Goal: Task Accomplishment & Management: Complete application form

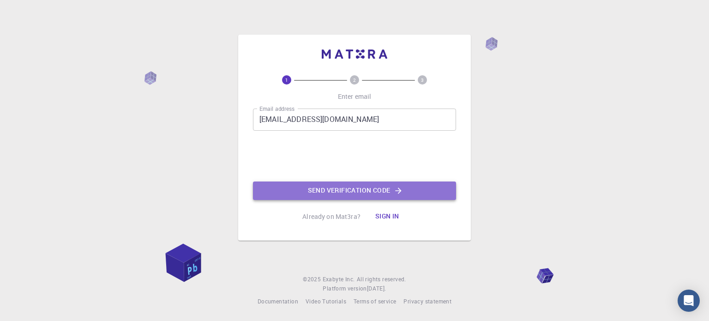
click at [344, 191] on button "Send verification code" at bounding box center [354, 190] width 203 height 18
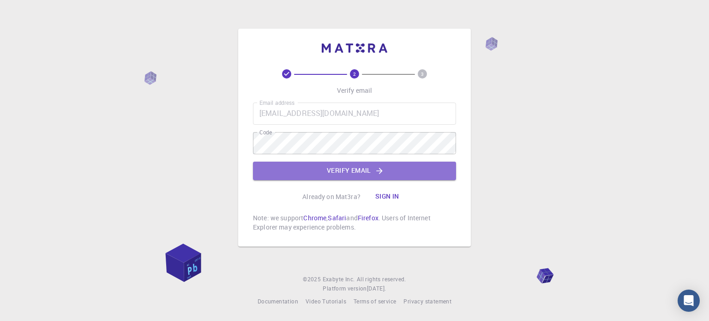
click at [362, 172] on button "Verify email" at bounding box center [354, 170] width 203 height 18
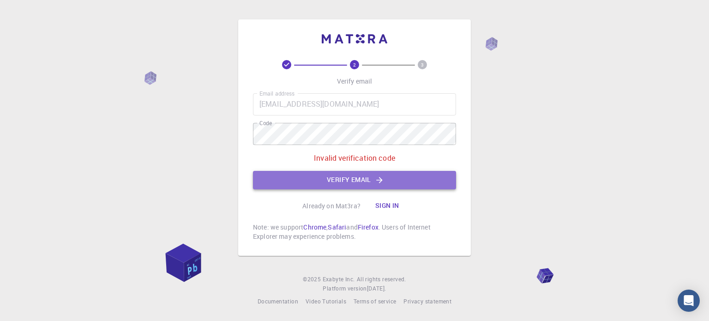
click at [352, 179] on button "Verify email" at bounding box center [354, 180] width 203 height 18
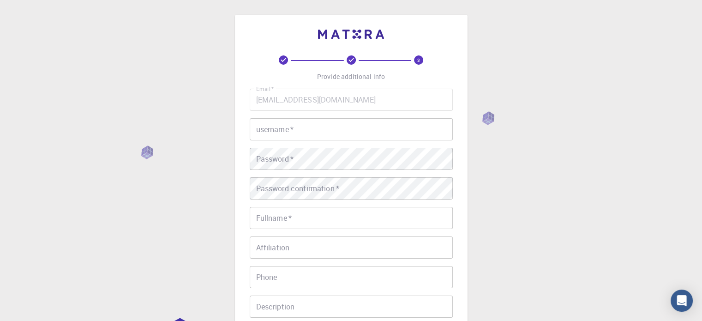
click at [316, 128] on input "username   *" at bounding box center [351, 129] width 203 height 22
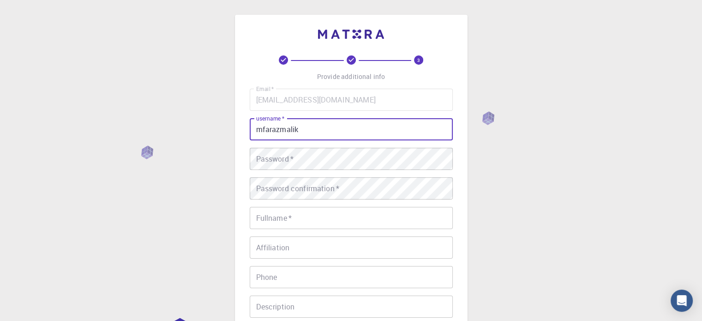
type input "mfarazmalik"
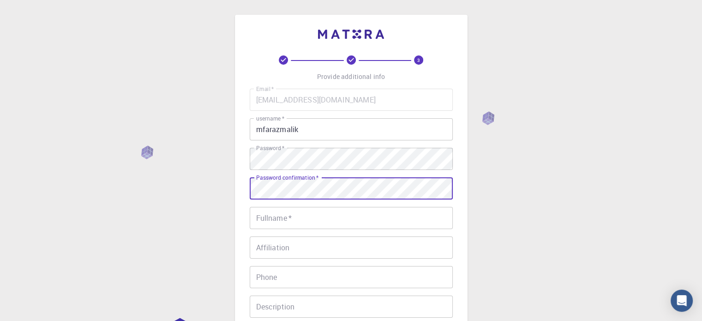
click at [292, 225] on input "Fullname   *" at bounding box center [351, 218] width 203 height 22
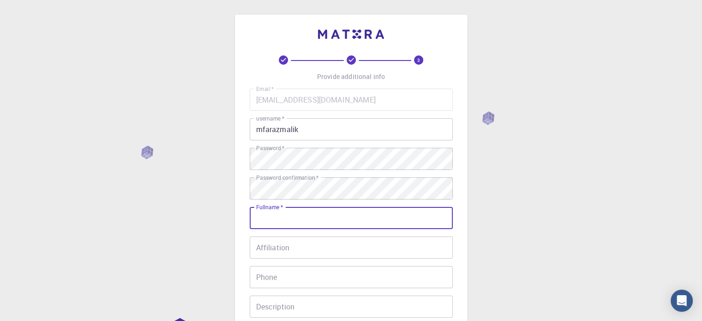
type input "[PERSON_NAME] [PERSON_NAME]"
type input "03157453902"
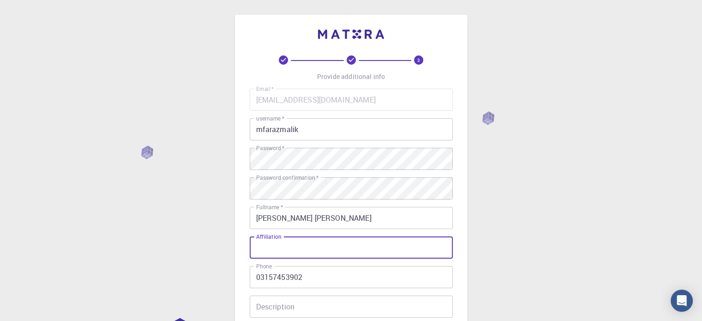
click at [301, 245] on input "Affiliation" at bounding box center [351, 247] width 203 height 22
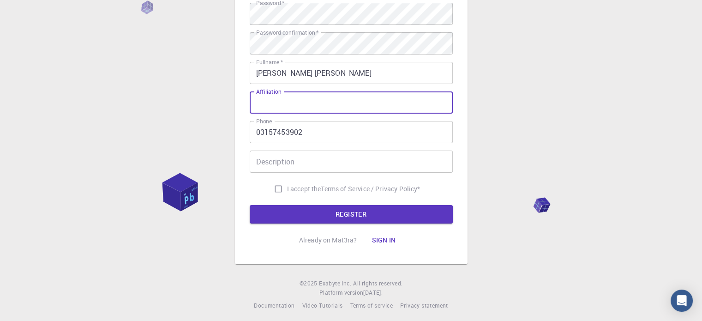
scroll to position [146, 0]
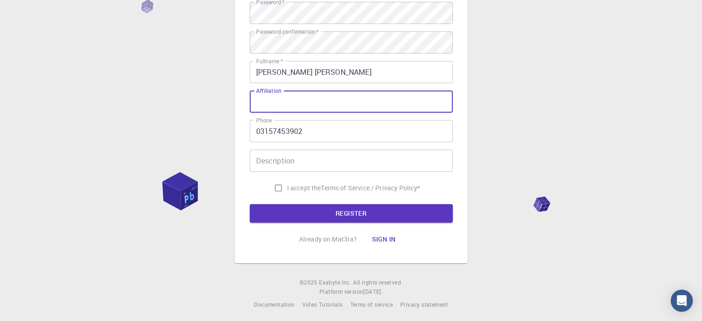
click at [280, 185] on input "I accept the Terms of Service / Privacy Policy *" at bounding box center [278, 188] width 18 height 18
checkbox input "true"
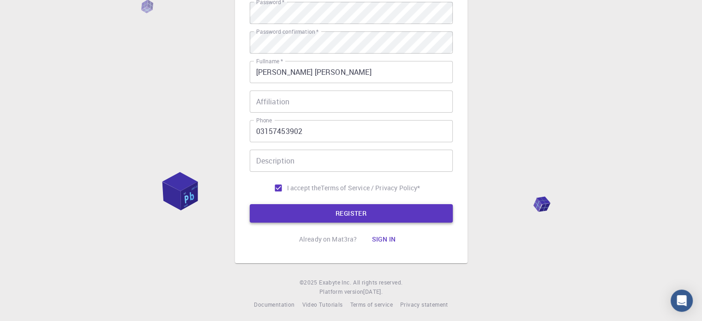
click at [327, 210] on button "REGISTER" at bounding box center [351, 213] width 203 height 18
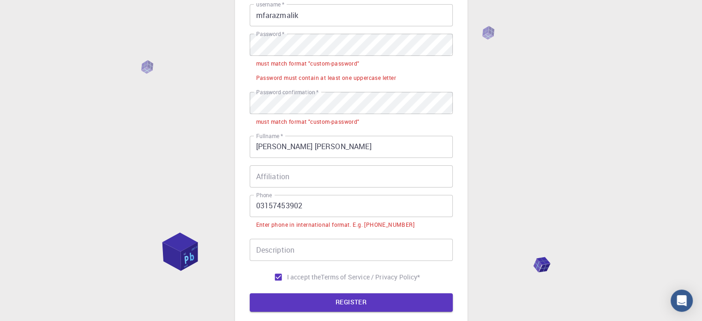
scroll to position [116, 0]
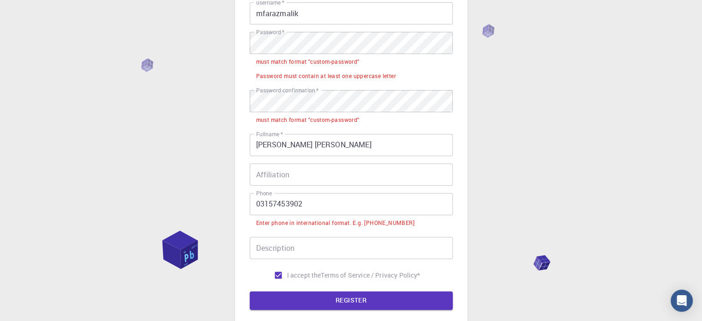
click at [257, 205] on input "03157453902" at bounding box center [351, 204] width 203 height 22
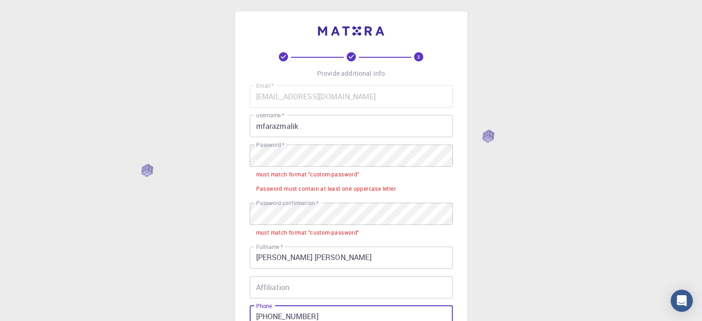
scroll to position [0, 0]
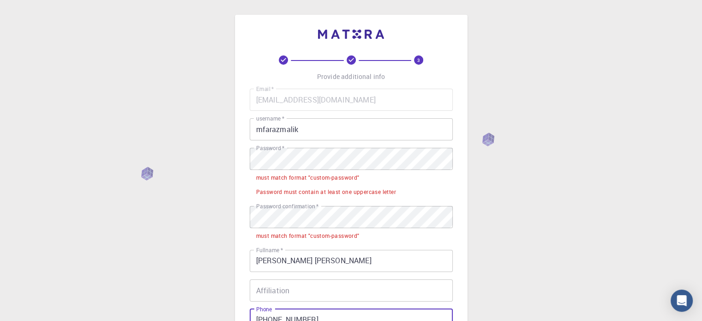
type input "[PHONE_NUMBER]"
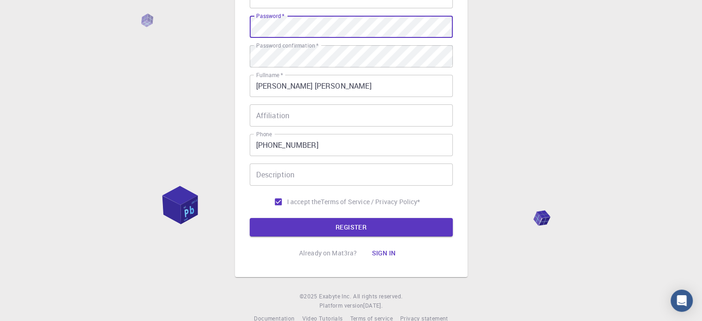
scroll to position [132, 0]
click at [340, 227] on button "REGISTER" at bounding box center [351, 226] width 203 height 18
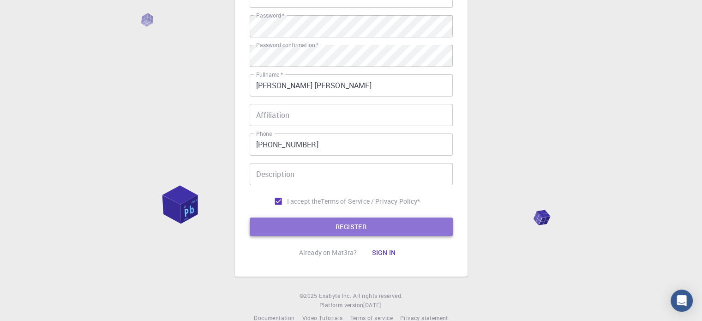
click at [335, 230] on button "REGISTER" at bounding box center [351, 226] width 203 height 18
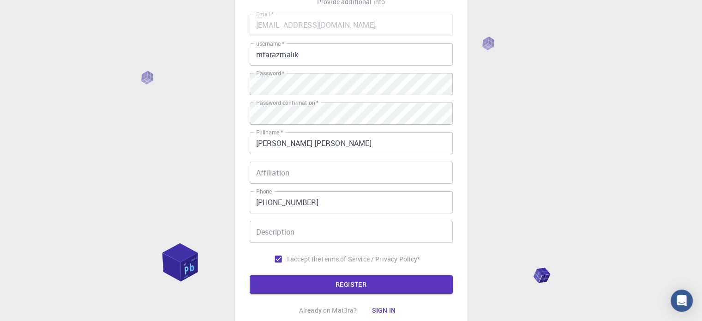
scroll to position [75, 0]
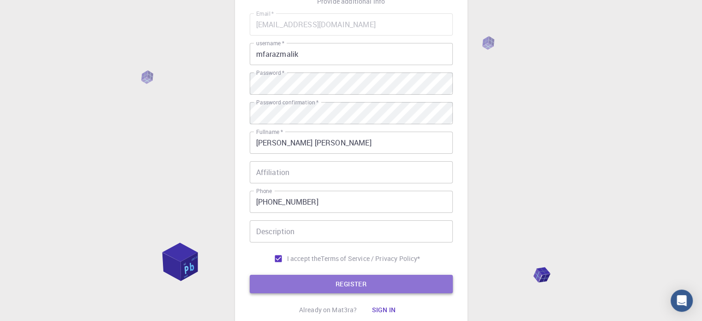
click at [346, 282] on button "REGISTER" at bounding box center [351, 284] width 203 height 18
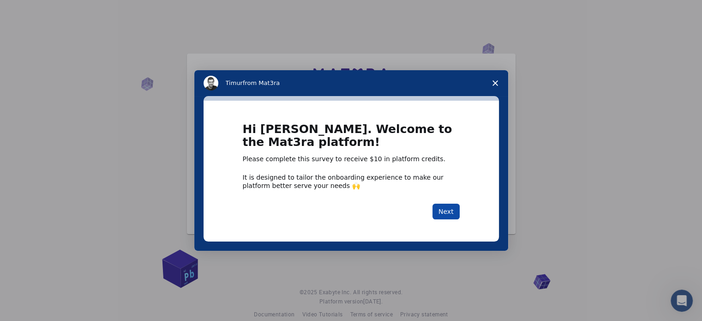
click at [447, 211] on button "Next" at bounding box center [445, 211] width 27 height 16
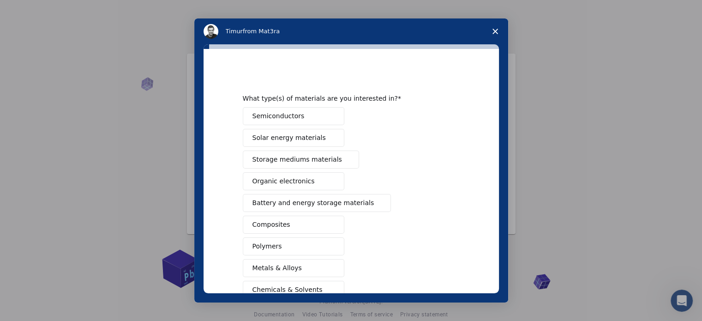
click at [496, 31] on icon "Close survey" at bounding box center [495, 32] width 6 height 6
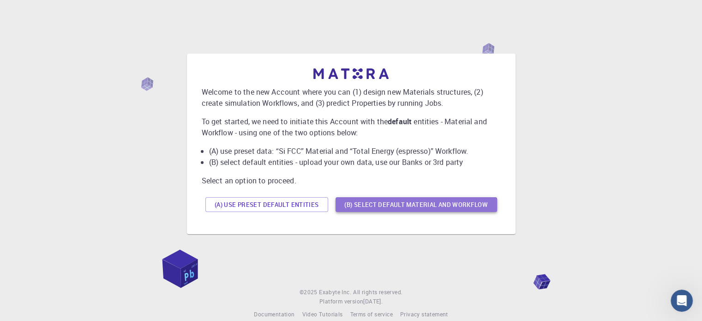
click at [446, 208] on button "(B) Select default material and workflow" at bounding box center [415, 204] width 161 height 15
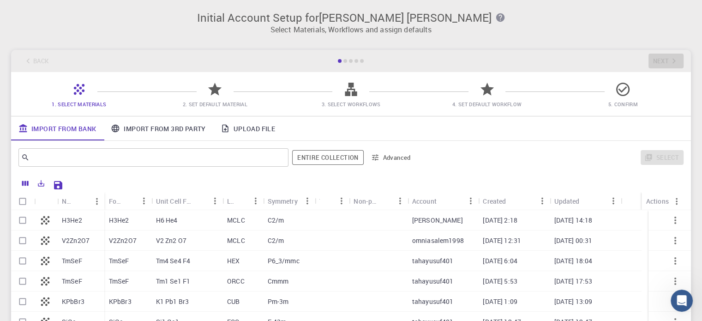
click at [253, 126] on link "Upload File" at bounding box center [247, 128] width 69 height 24
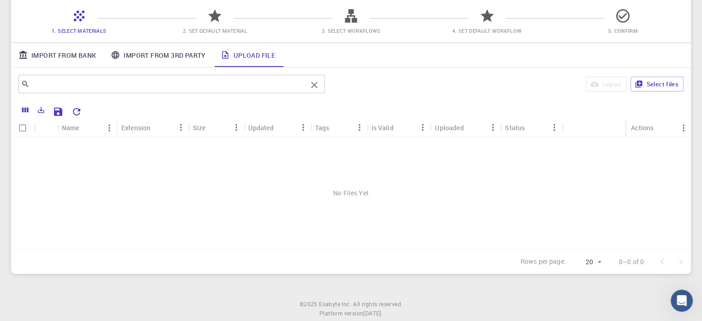
scroll to position [98, 0]
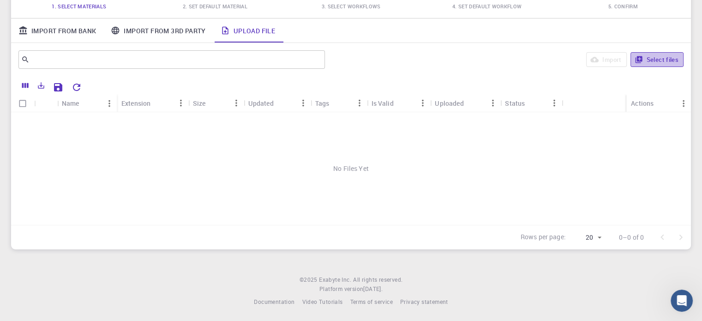
click at [657, 60] on button "Select files" at bounding box center [656, 59] width 53 height 15
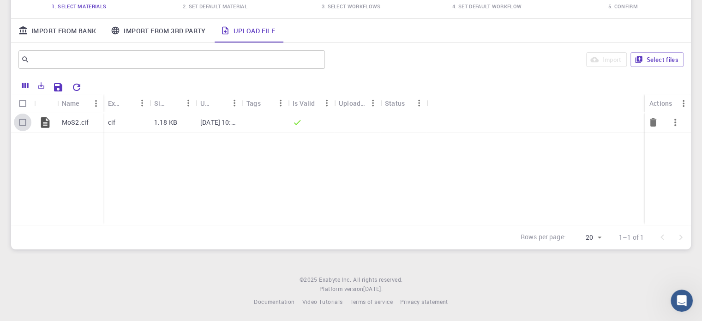
click at [25, 121] on input "Select row" at bounding box center [23, 122] width 18 height 18
checkbox input "true"
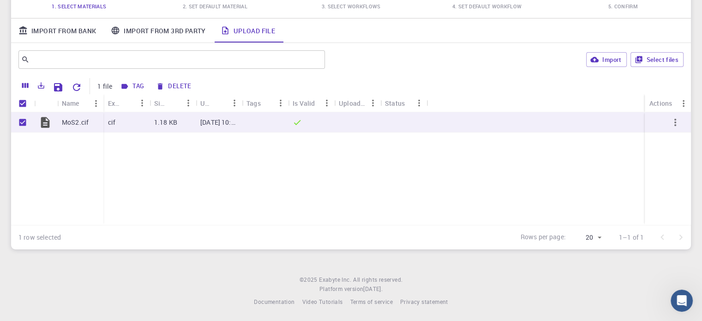
scroll to position [0, 0]
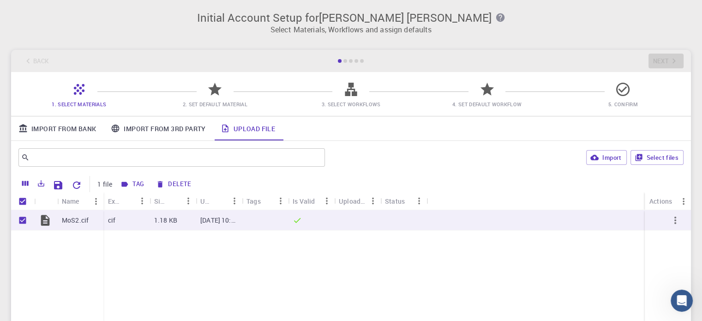
click at [212, 92] on icon at bounding box center [214, 89] width 13 height 13
click at [599, 159] on button "Import" at bounding box center [606, 157] width 40 height 15
checkbox input "false"
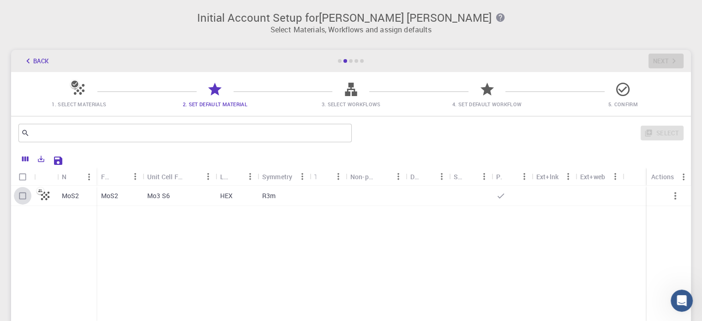
click at [24, 195] on input "Select row" at bounding box center [23, 196] width 18 height 18
checkbox input "true"
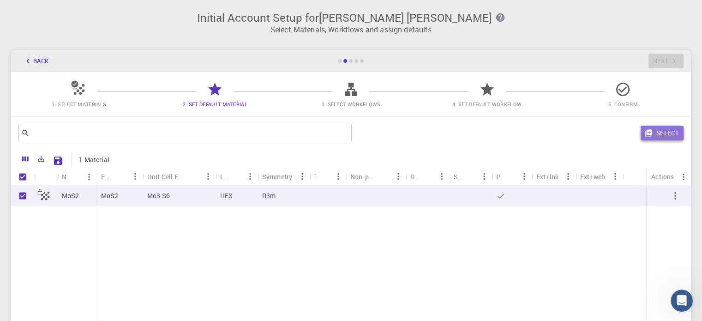
click at [668, 135] on button "Select" at bounding box center [661, 132] width 43 height 15
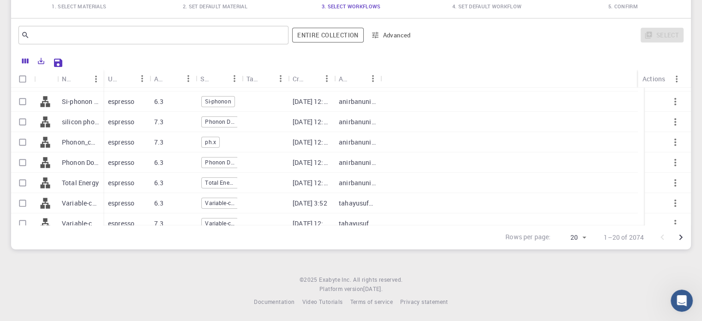
scroll to position [59, 0]
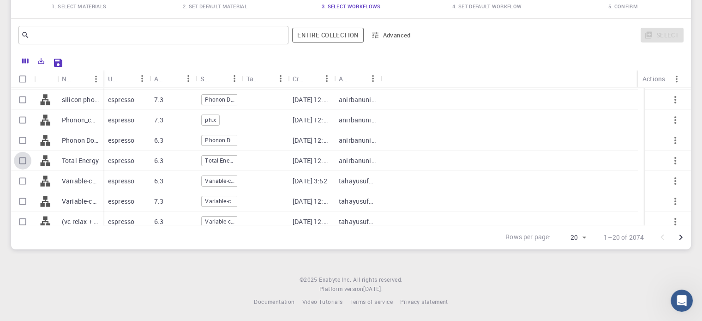
click at [22, 156] on input "Select row" at bounding box center [23, 161] width 18 height 18
checkbox input "true"
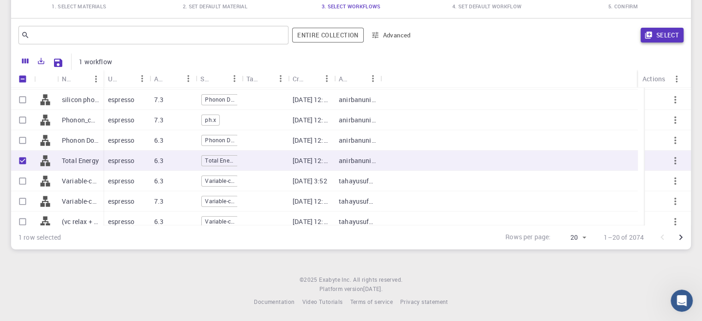
click at [663, 33] on button "Select" at bounding box center [661, 35] width 43 height 15
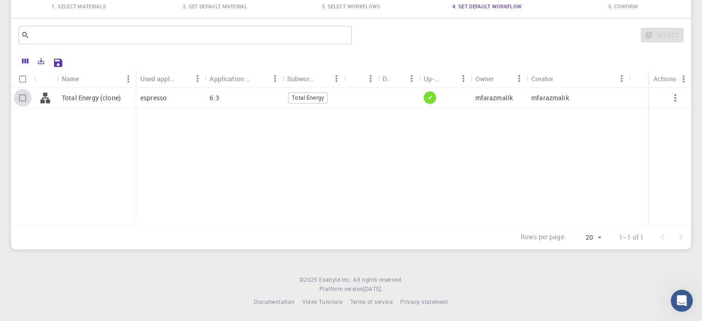
click at [24, 97] on input "Select row" at bounding box center [23, 98] width 18 height 18
checkbox input "true"
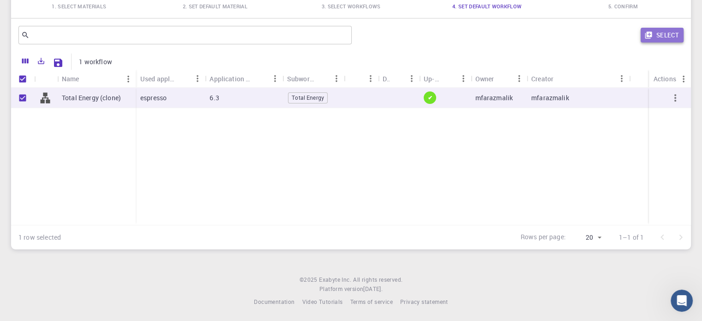
click at [663, 38] on button "Select" at bounding box center [661, 35] width 43 height 15
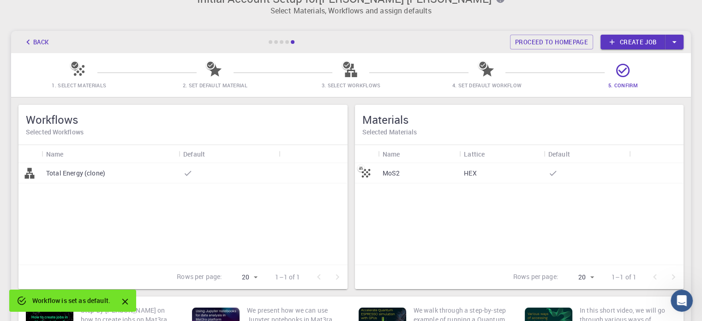
scroll to position [14, 0]
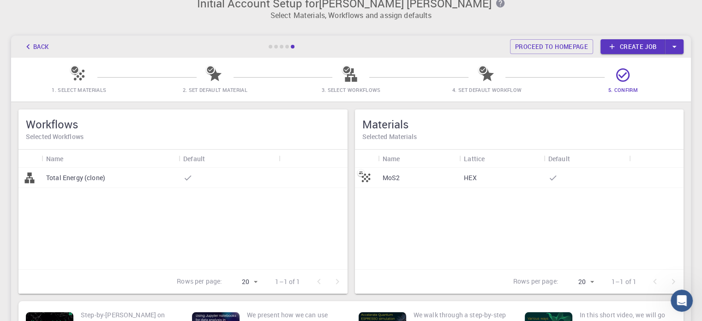
click at [390, 177] on p "MoS2" at bounding box center [391, 177] width 18 height 9
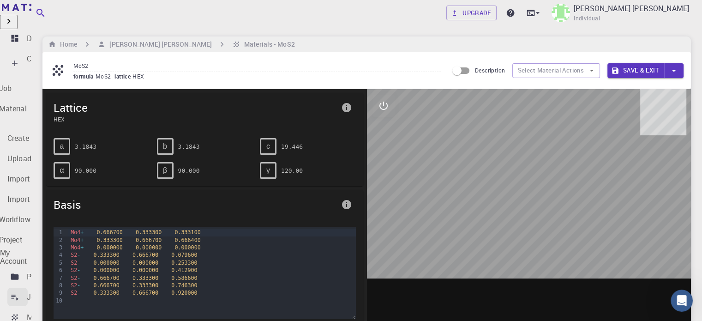
click at [43, 291] on div "Jobs" at bounding box center [35, 296] width 17 height 11
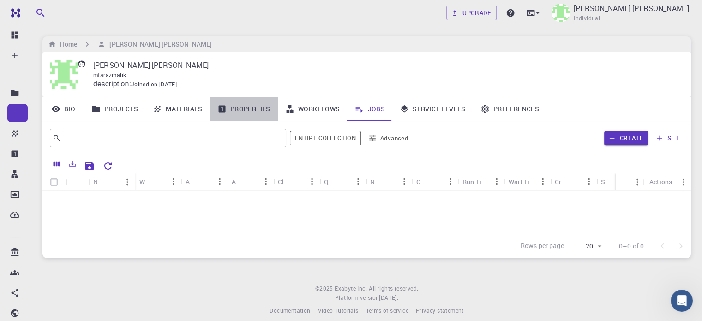
click at [259, 105] on link "Properties" at bounding box center [244, 109] width 68 height 24
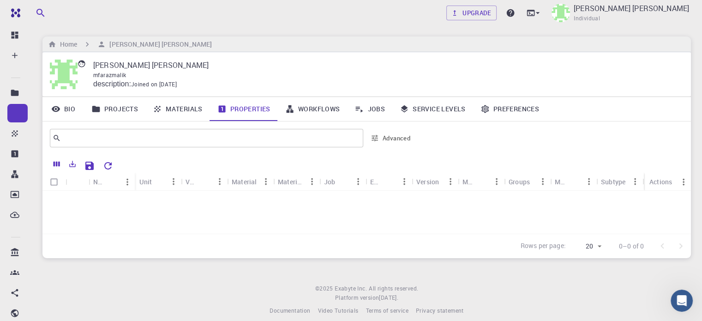
click at [368, 112] on link "Jobs" at bounding box center [369, 109] width 45 height 24
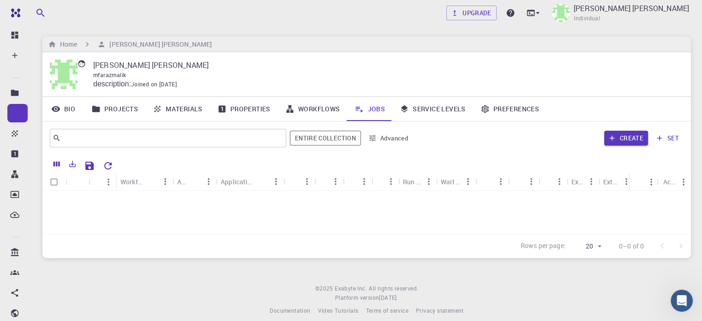
click at [177, 109] on link "Materials" at bounding box center [177, 109] width 65 height 24
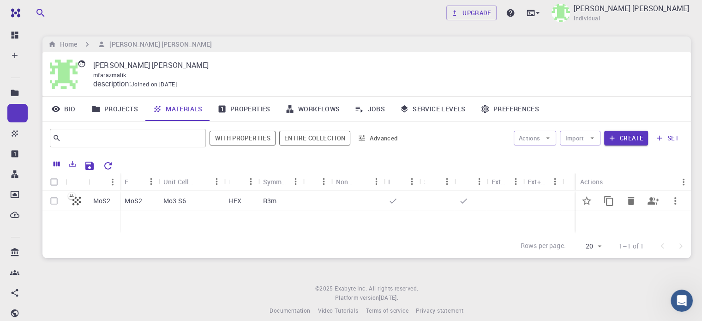
click at [79, 199] on icon at bounding box center [76, 200] width 13 height 13
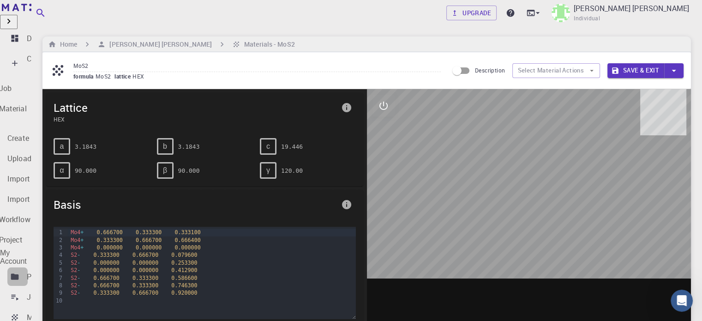
click at [28, 267] on link "Projects" at bounding box center [17, 276] width 20 height 18
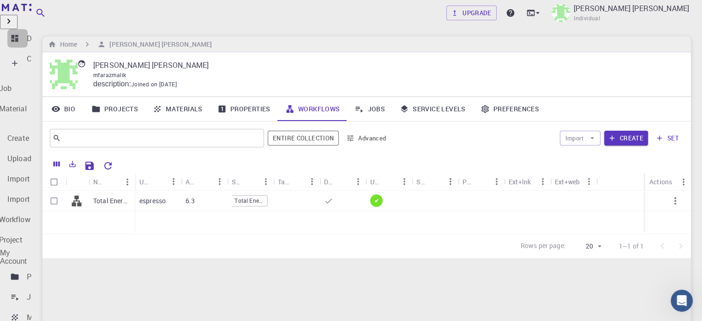
click at [28, 29] on link "Dashboard" at bounding box center [17, 38] width 20 height 18
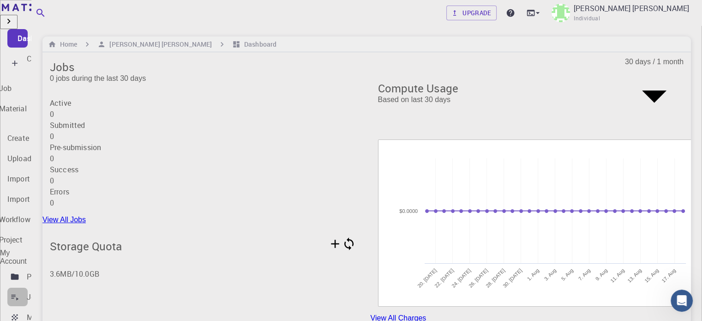
click at [43, 291] on div "Jobs" at bounding box center [35, 296] width 17 height 11
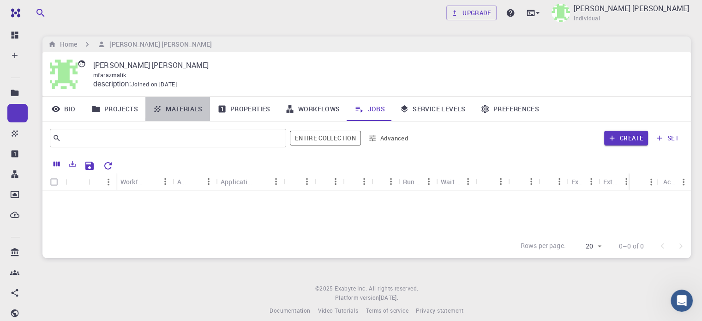
click at [176, 112] on link "Materials" at bounding box center [177, 109] width 65 height 24
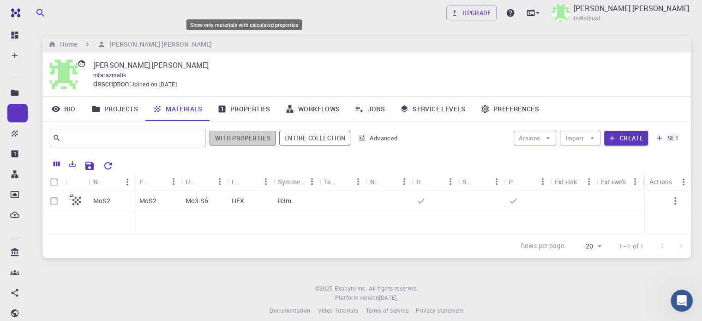
click at [246, 142] on button "With properties" at bounding box center [242, 138] width 66 height 15
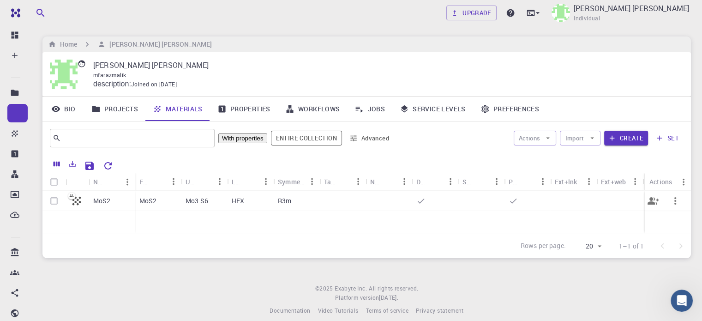
click at [197, 201] on p "Mo3 S6" at bounding box center [196, 200] width 23 height 9
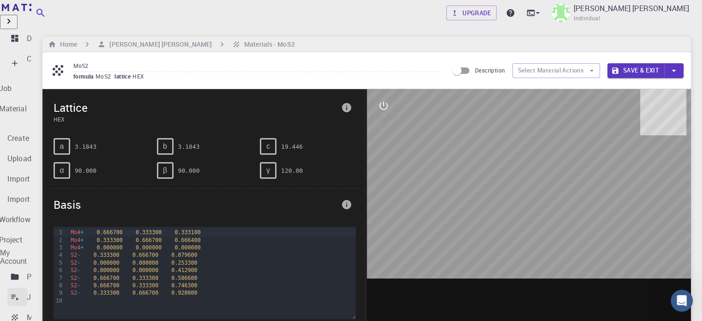
click at [29, 291] on p "Jobs" at bounding box center [35, 296] width 17 height 11
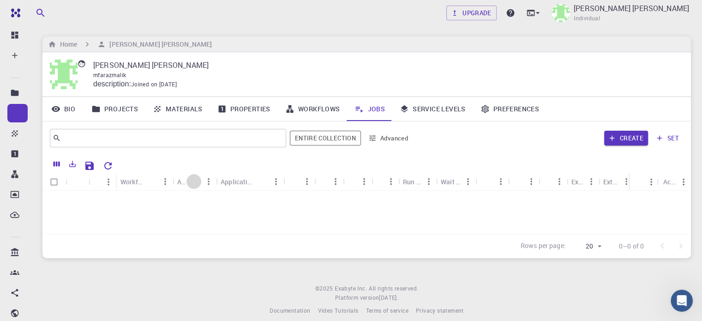
click at [198, 177] on icon "Sort" at bounding box center [194, 181] width 10 height 10
click at [202, 182] on icon "Sort" at bounding box center [205, 181] width 10 height 10
click at [219, 182] on icon "Menu" at bounding box center [220, 181] width 10 height 10
drag, startPoint x: 269, startPoint y: 253, endPoint x: 262, endPoint y: 243, distance: 12.0
click at [266, 250] on div "No Jobs Yet" at bounding box center [366, 256] width 648 height 130
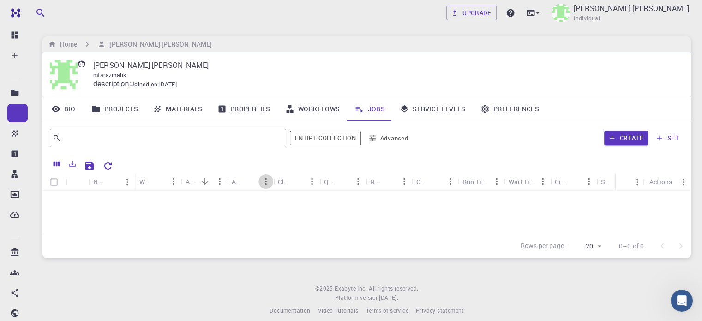
click at [263, 180] on icon "Menu" at bounding box center [266, 181] width 10 height 10
click at [173, 179] on icon "Menu" at bounding box center [174, 181] width 2 height 7
drag, startPoint x: 203, startPoint y: 237, endPoint x: 197, endPoint y: 233, distance: 7.2
click at [203, 237] on div "No Jobs Yet" at bounding box center [366, 256] width 648 height 130
click at [154, 179] on icon "Sort" at bounding box center [159, 181] width 10 height 10
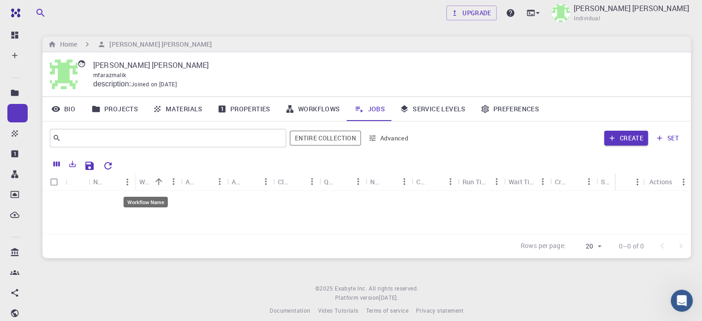
click at [142, 179] on div "Workflow Name" at bounding box center [145, 182] width 12 height 18
click at [128, 106] on link "Projects" at bounding box center [114, 109] width 61 height 24
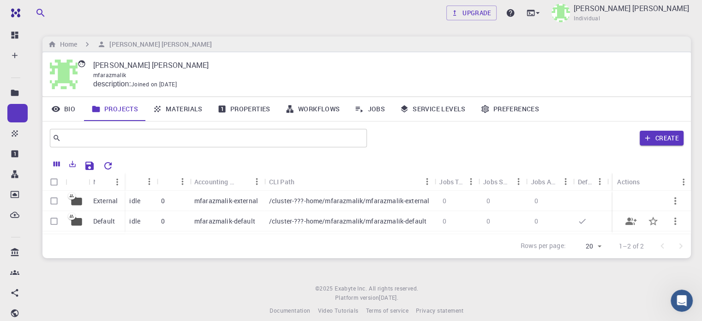
click at [214, 221] on p "mfarazmalik-default" at bounding box center [224, 220] width 61 height 9
